Goal: Register for event/course

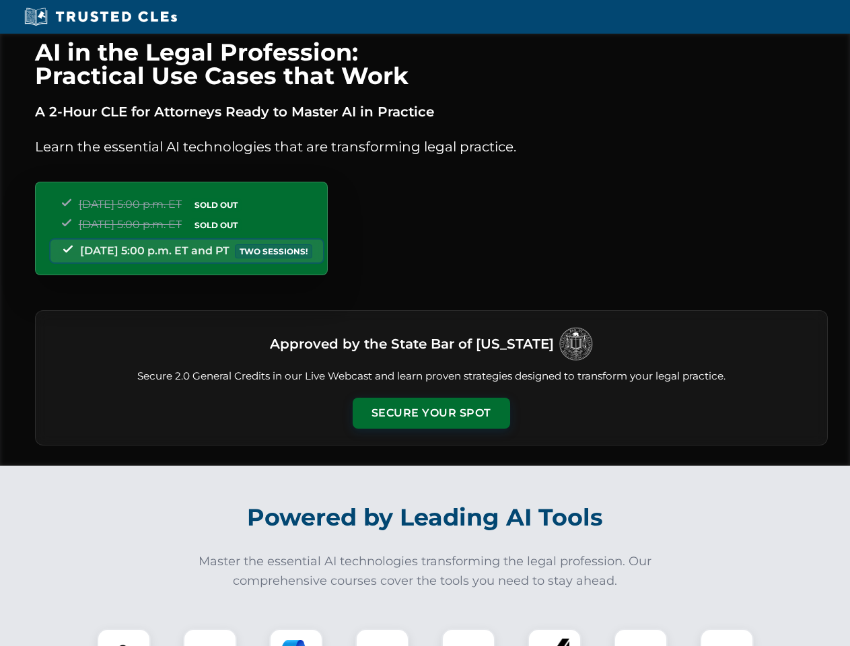
click at [431, 413] on button "Secure Your Spot" at bounding box center [431, 413] width 157 height 31
click at [124, 637] on img at bounding box center [123, 655] width 39 height 39
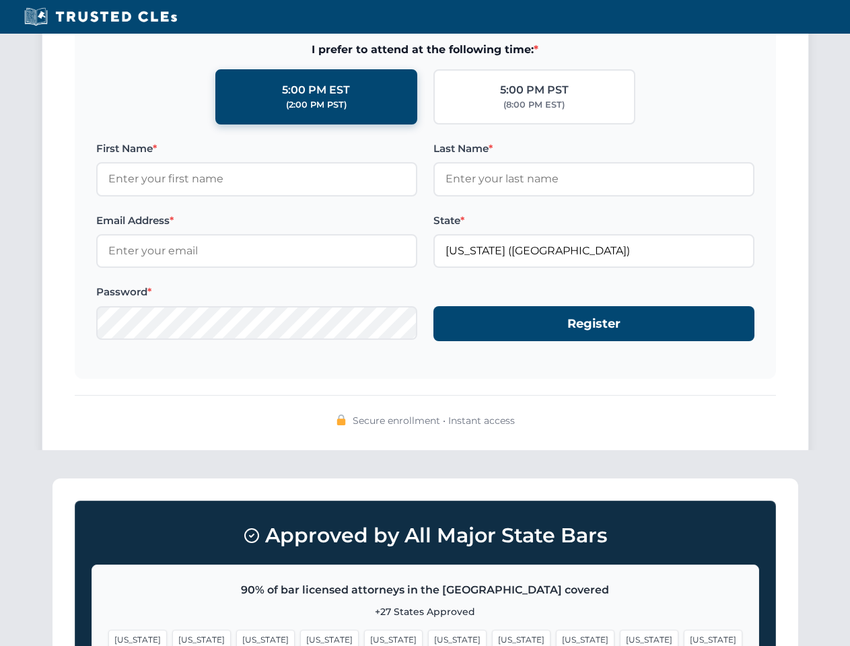
click at [620, 637] on span "[US_STATE]" at bounding box center [649, 640] width 59 height 20
